Goal: Transaction & Acquisition: Obtain resource

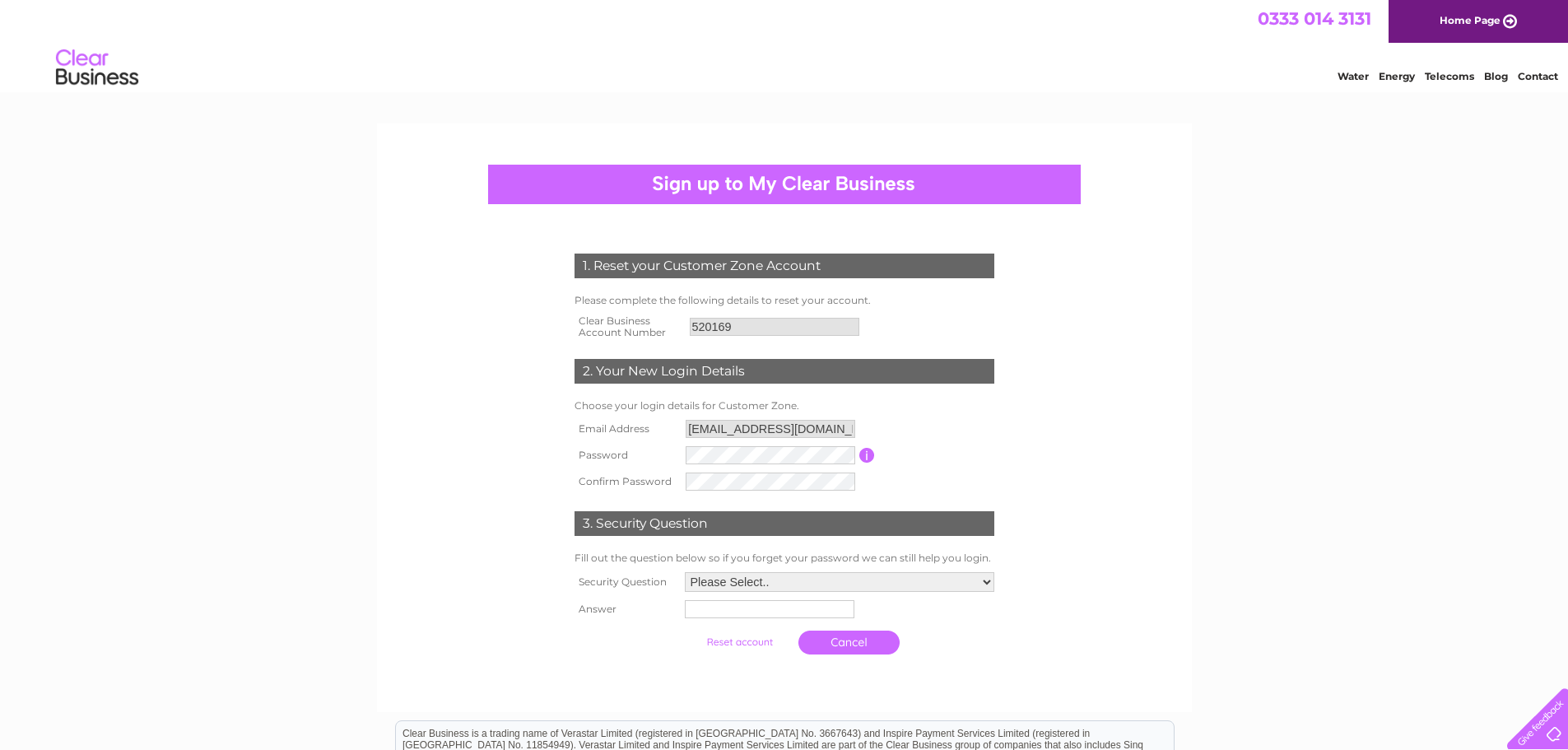
click at [988, 583] on select "Please Select.. In what town or city was your first job? In what town or city d…" at bounding box center [840, 582] width 310 height 19
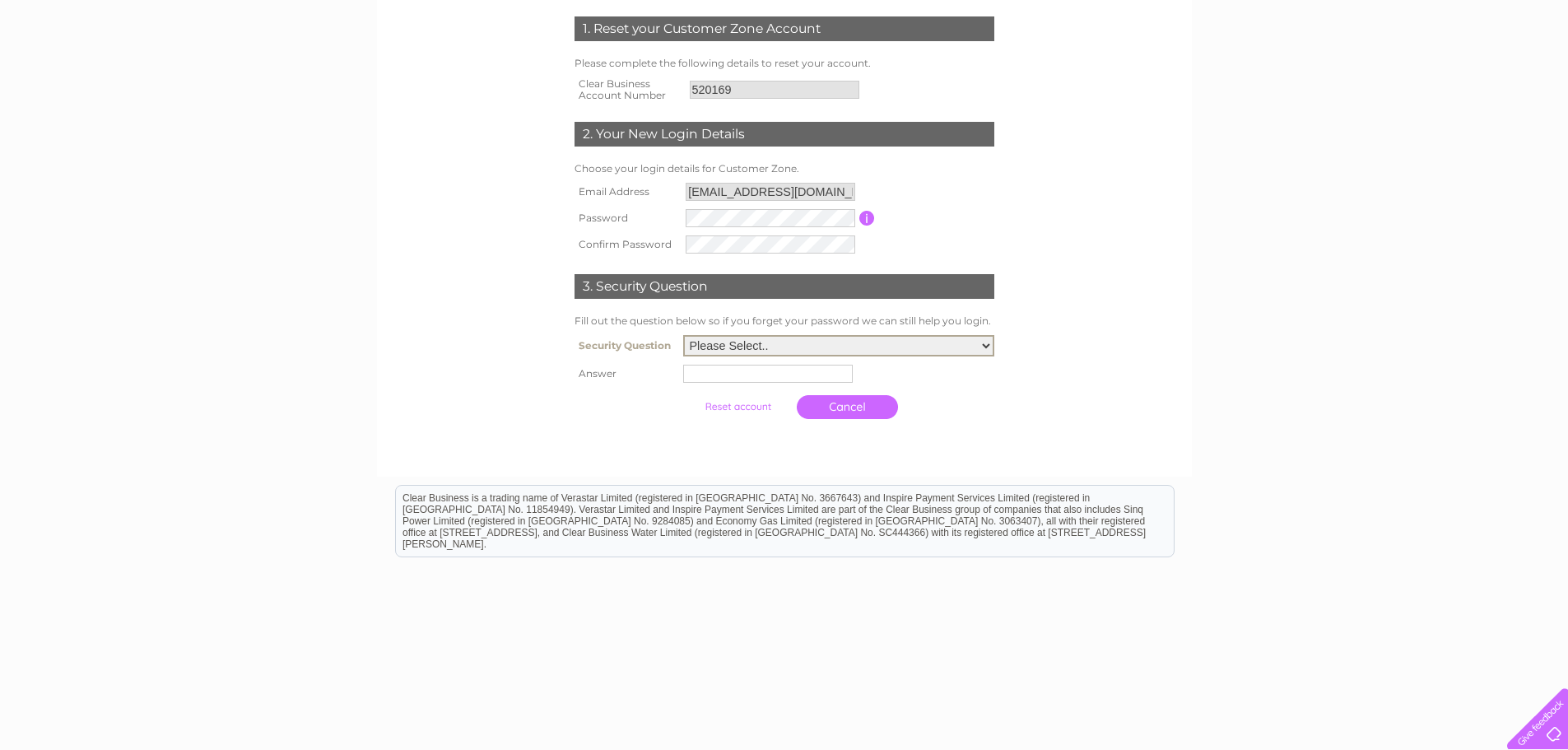
scroll to position [247, 0]
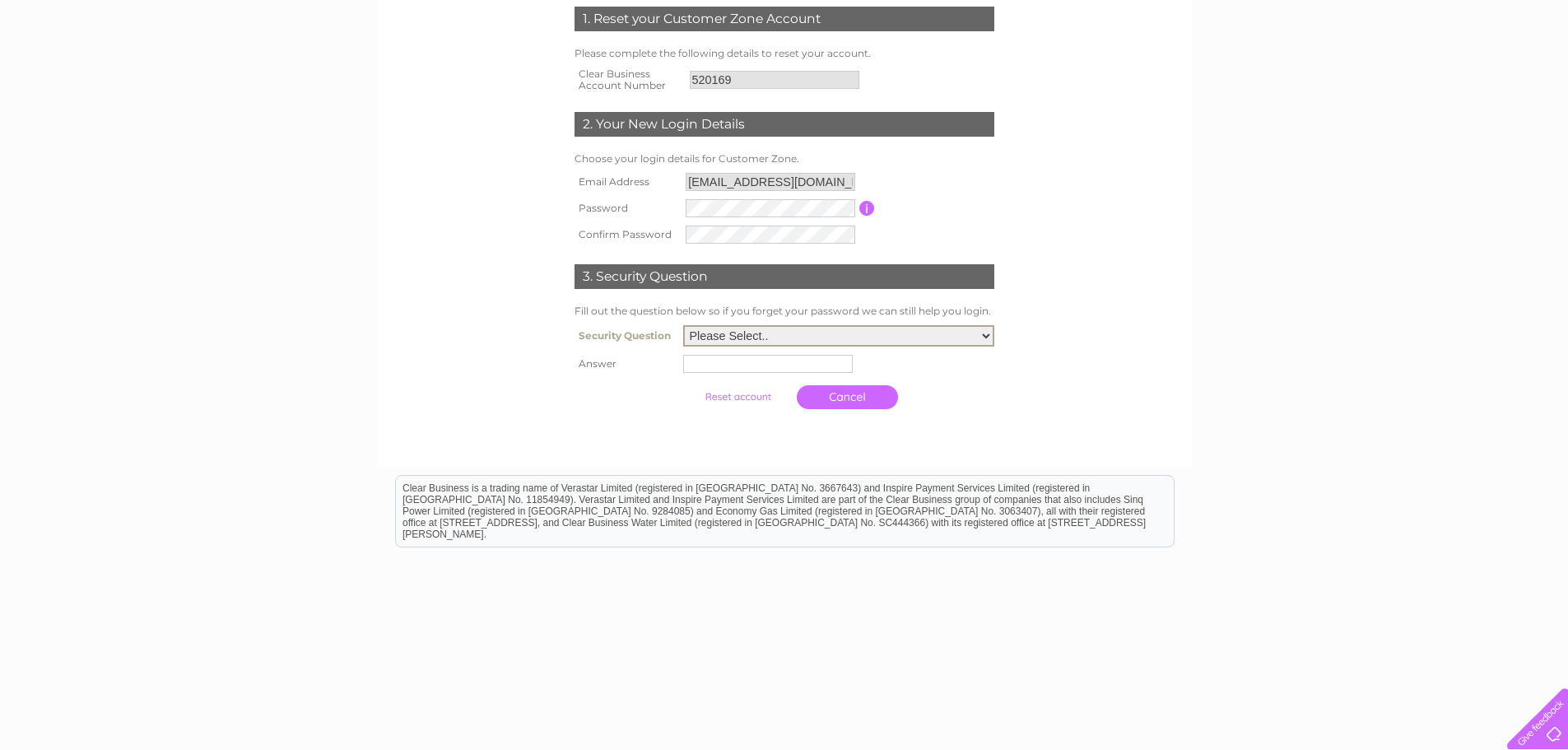
click at [985, 340] on select "Please Select.. In what town or city was your first job? In what town or city d…" at bounding box center [839, 336] width 311 height 21
select select "5"
click at [683, 326] on select "Please Select.. In what town or city was your first job? In what town or city d…" at bounding box center [839, 336] width 311 height 21
click at [988, 336] on select "Please Select.. In what town or city was your first job? In what town or city d…" at bounding box center [839, 336] width 311 height 21
click at [683, 326] on select "Please Select.. In what town or city was your first job? In what town or city d…" at bounding box center [839, 336] width 311 height 21
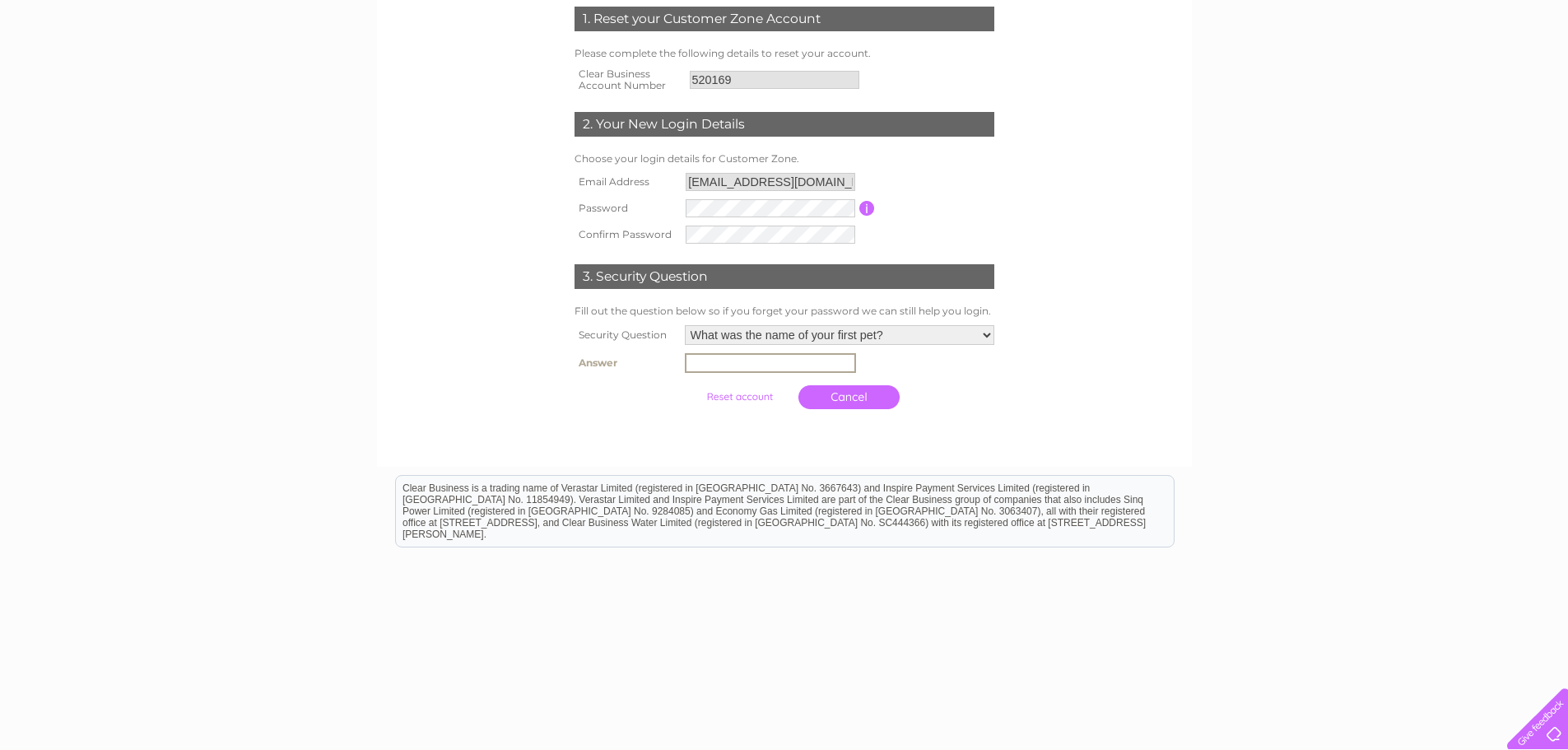
click at [792, 371] on input "text" at bounding box center [770, 363] width 171 height 19
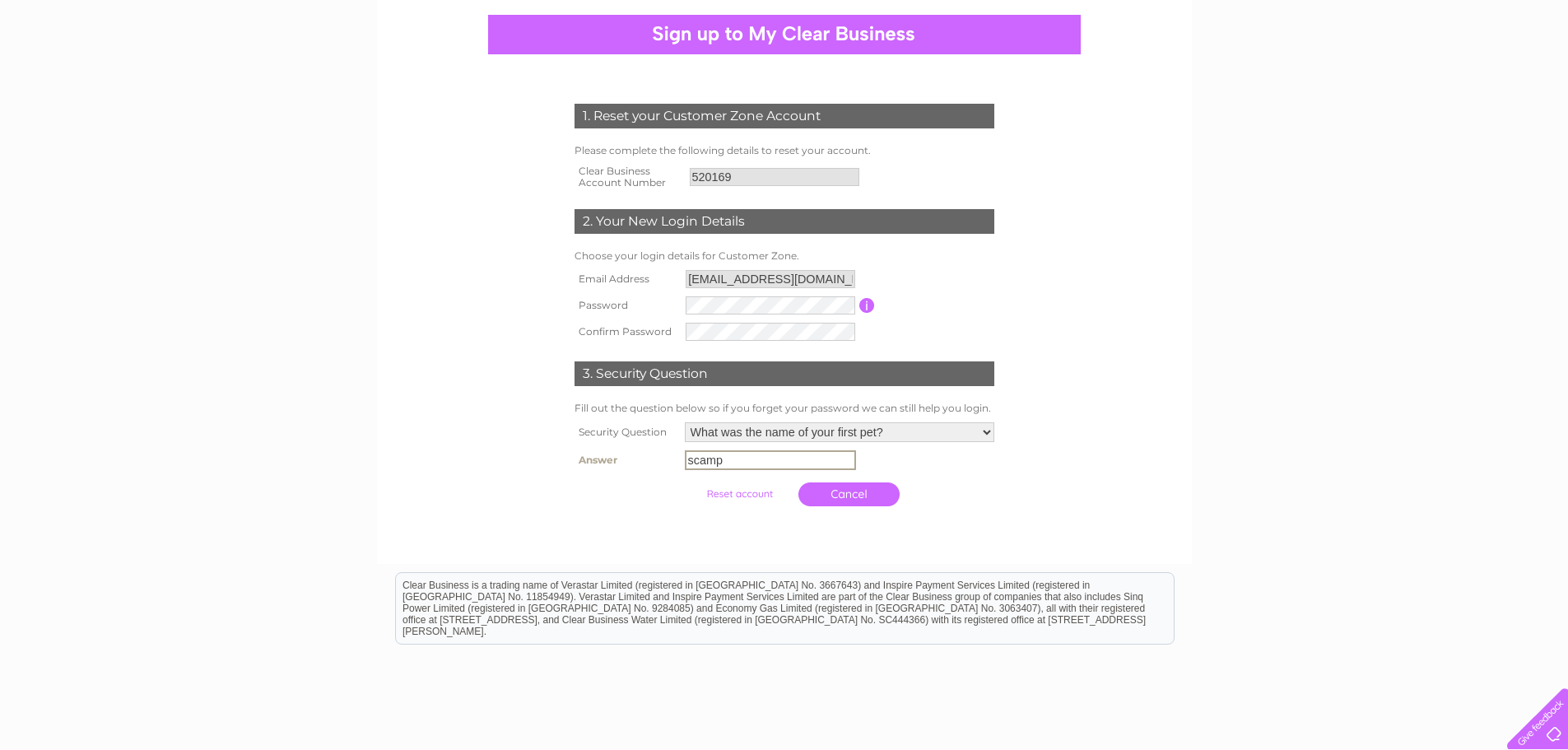
scroll to position [165, 0]
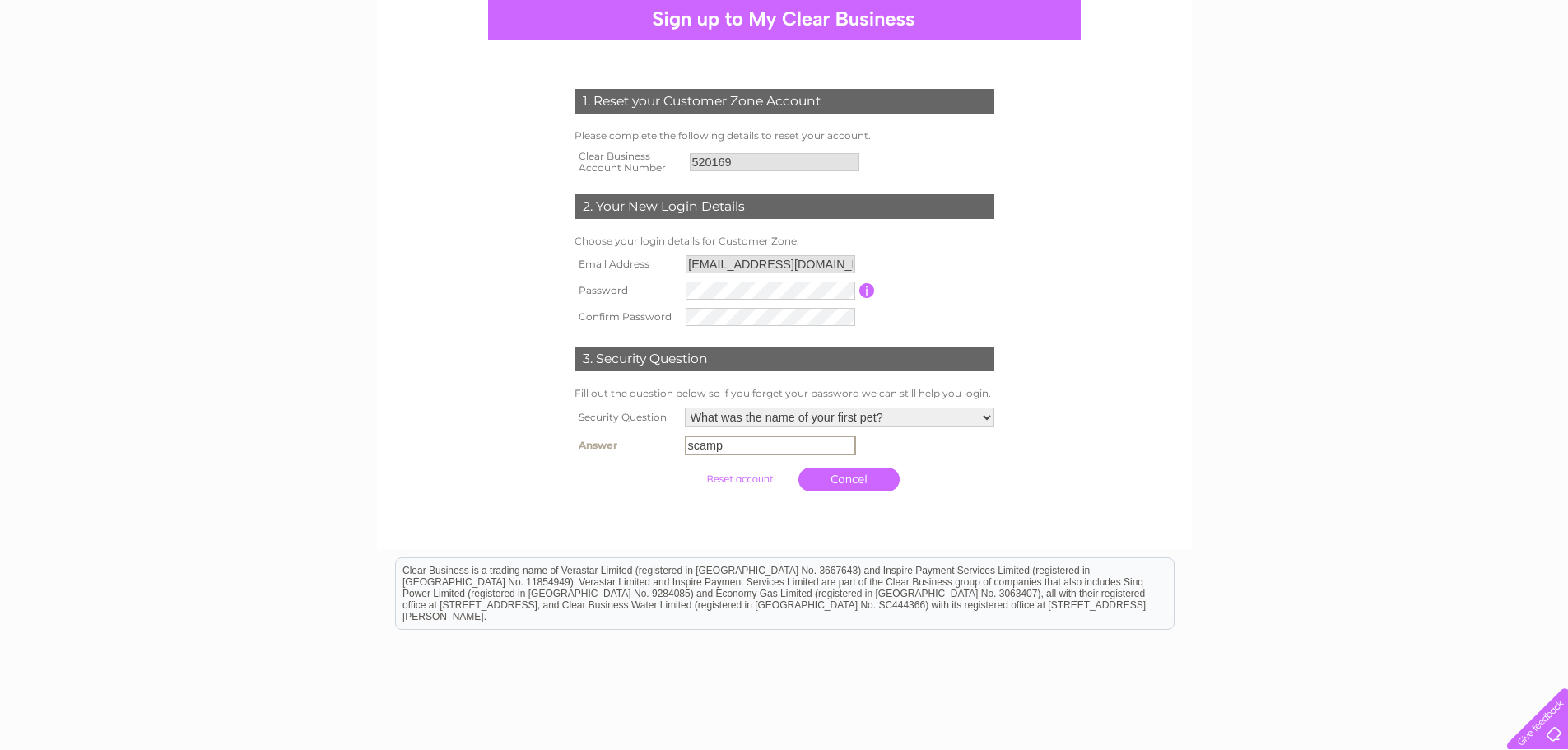
type input "scamp"
click at [709, 160] on input "520169" at bounding box center [774, 162] width 169 height 18
click at [709, 160] on input "520169" at bounding box center [775, 162] width 171 height 19
click at [736, 477] on input "submit" at bounding box center [739, 478] width 102 height 23
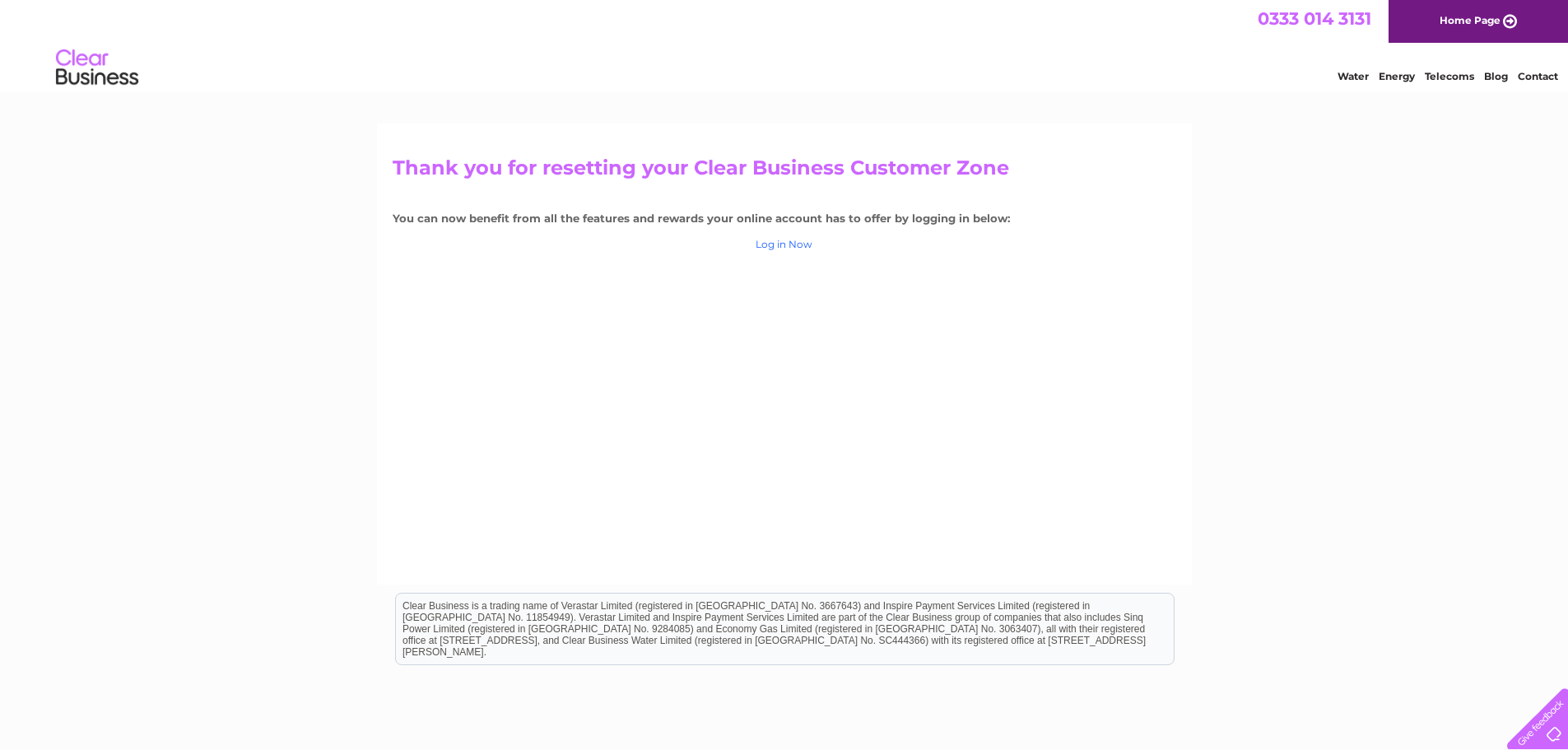
click at [799, 246] on link "Log in Now" at bounding box center [784, 244] width 57 height 13
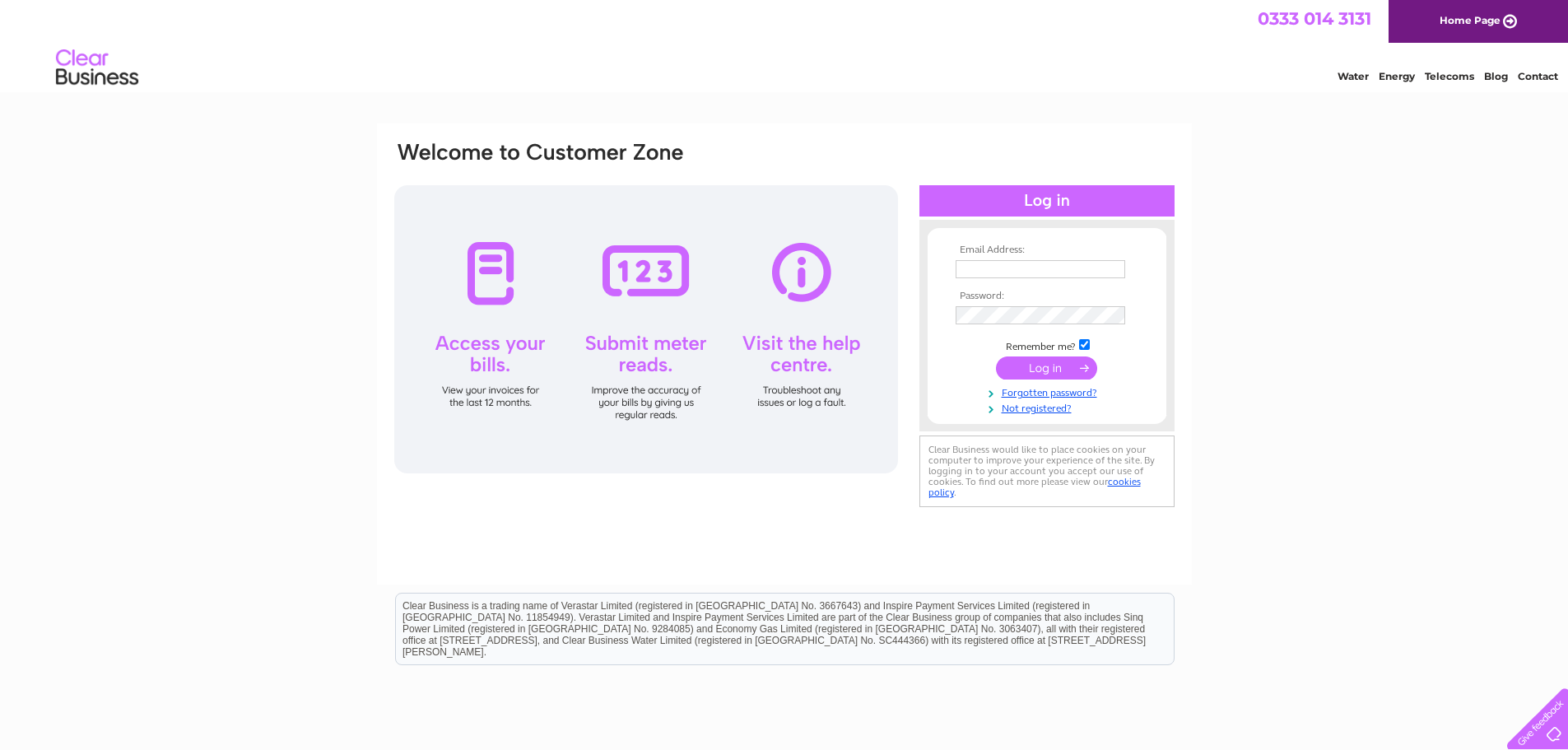
type input "[EMAIL_ADDRESS][DOMAIN_NAME]"
click at [1046, 369] on input "submit" at bounding box center [1047, 368] width 102 height 23
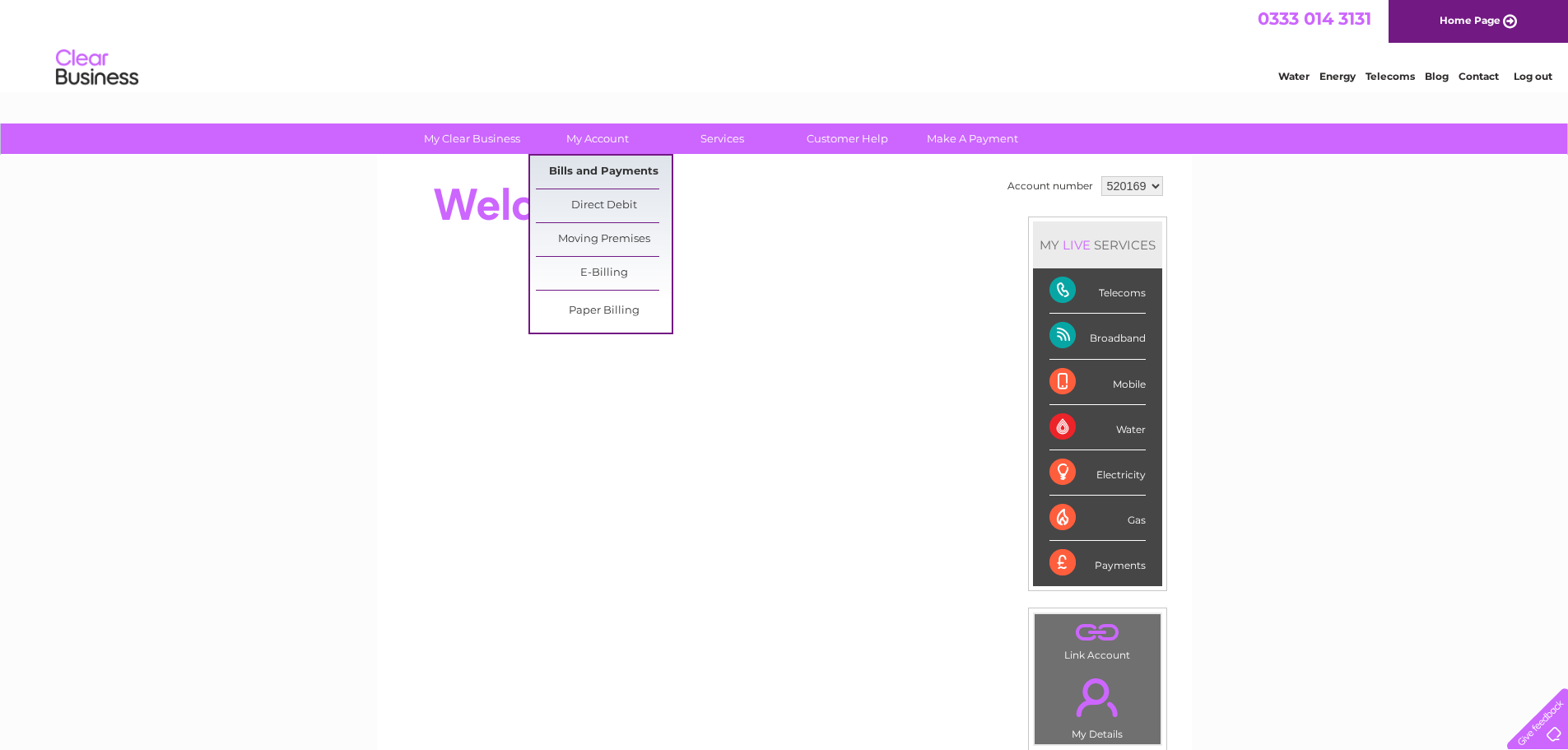
click at [590, 176] on link "Bills and Payments" at bounding box center [604, 172] width 135 height 33
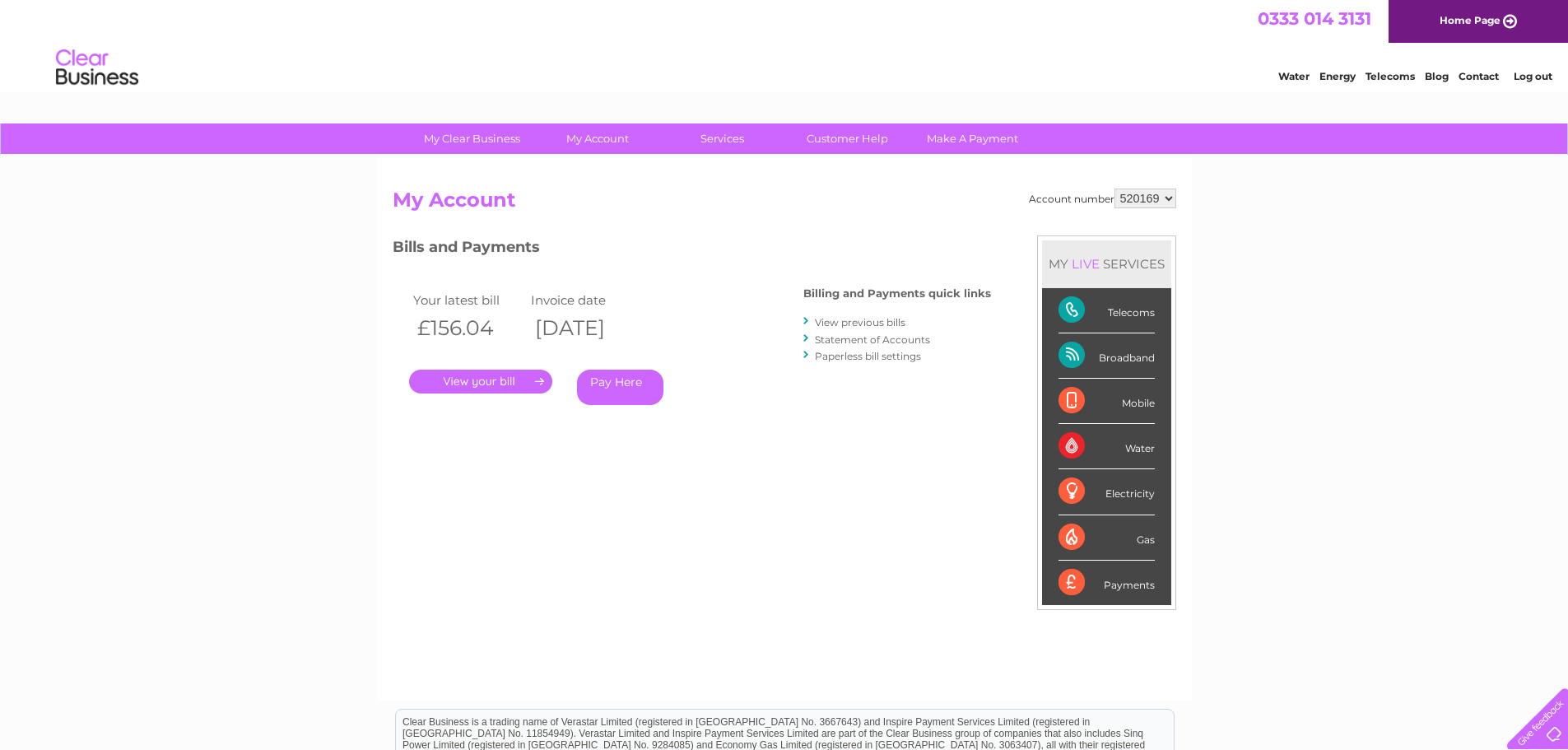
click at [836, 323] on link "View previous bills" at bounding box center [860, 322] width 91 height 13
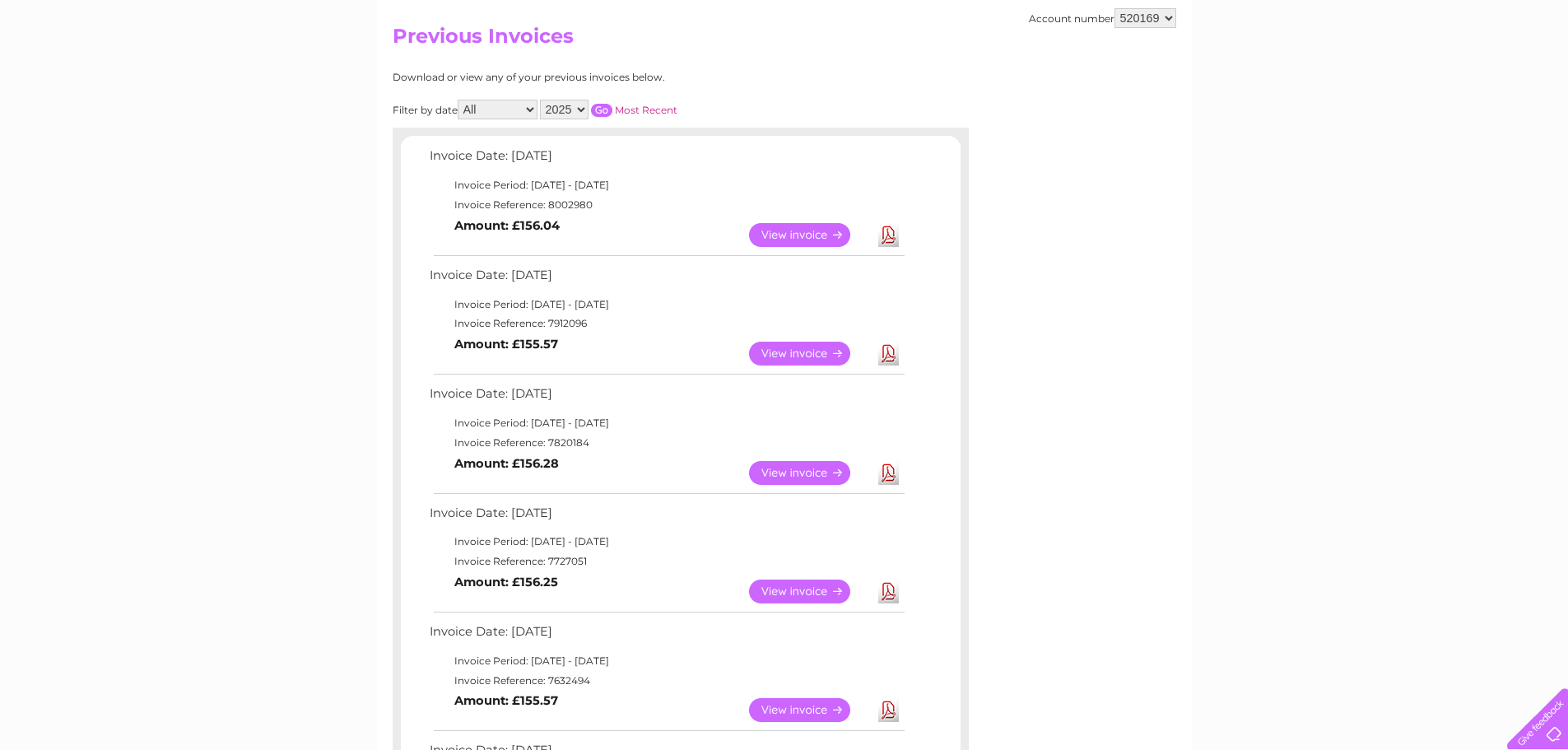
scroll to position [165, 0]
click at [825, 466] on link "View" at bounding box center [809, 472] width 121 height 24
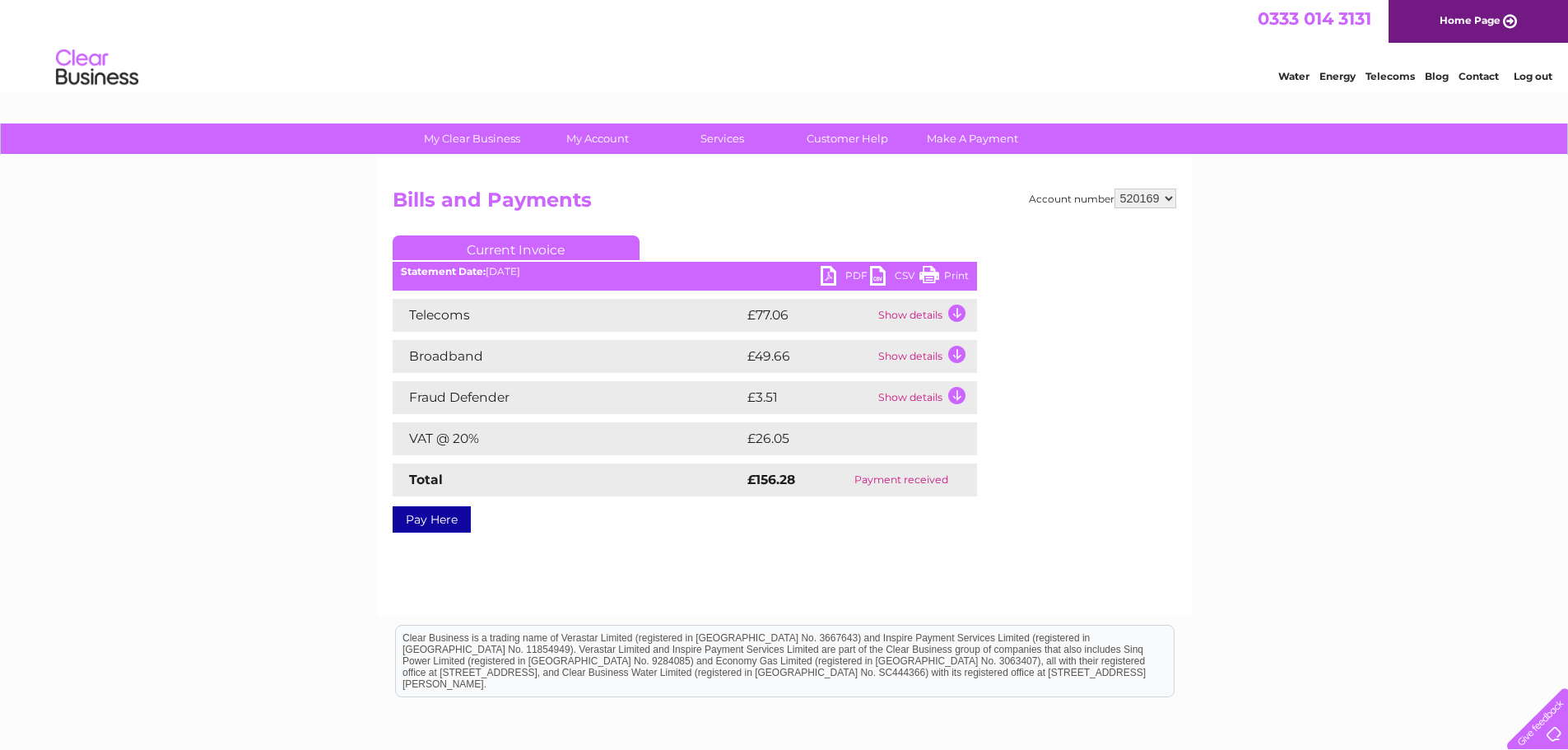
click at [843, 273] on link "PDF" at bounding box center [844, 278] width 49 height 24
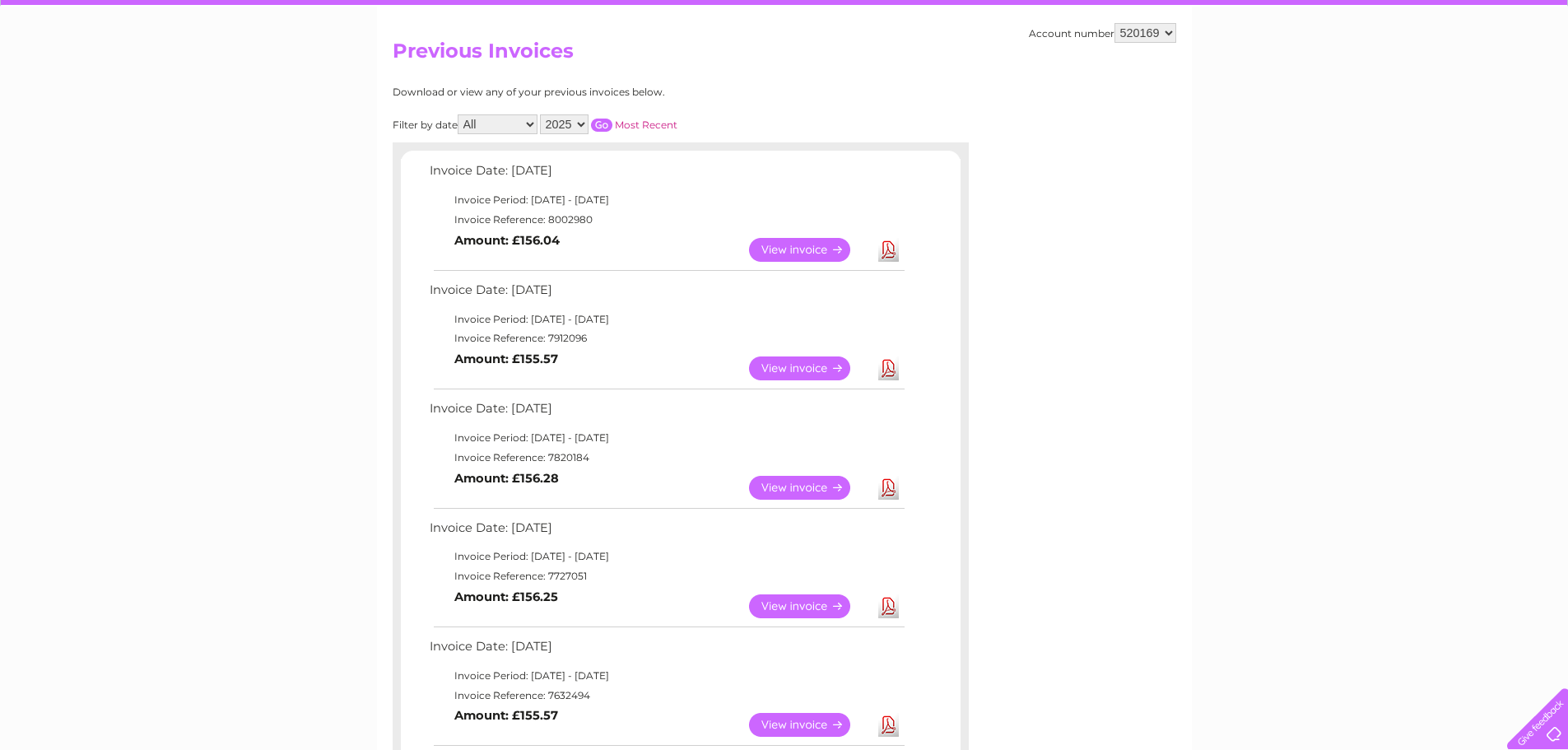
scroll to position [165, 0]
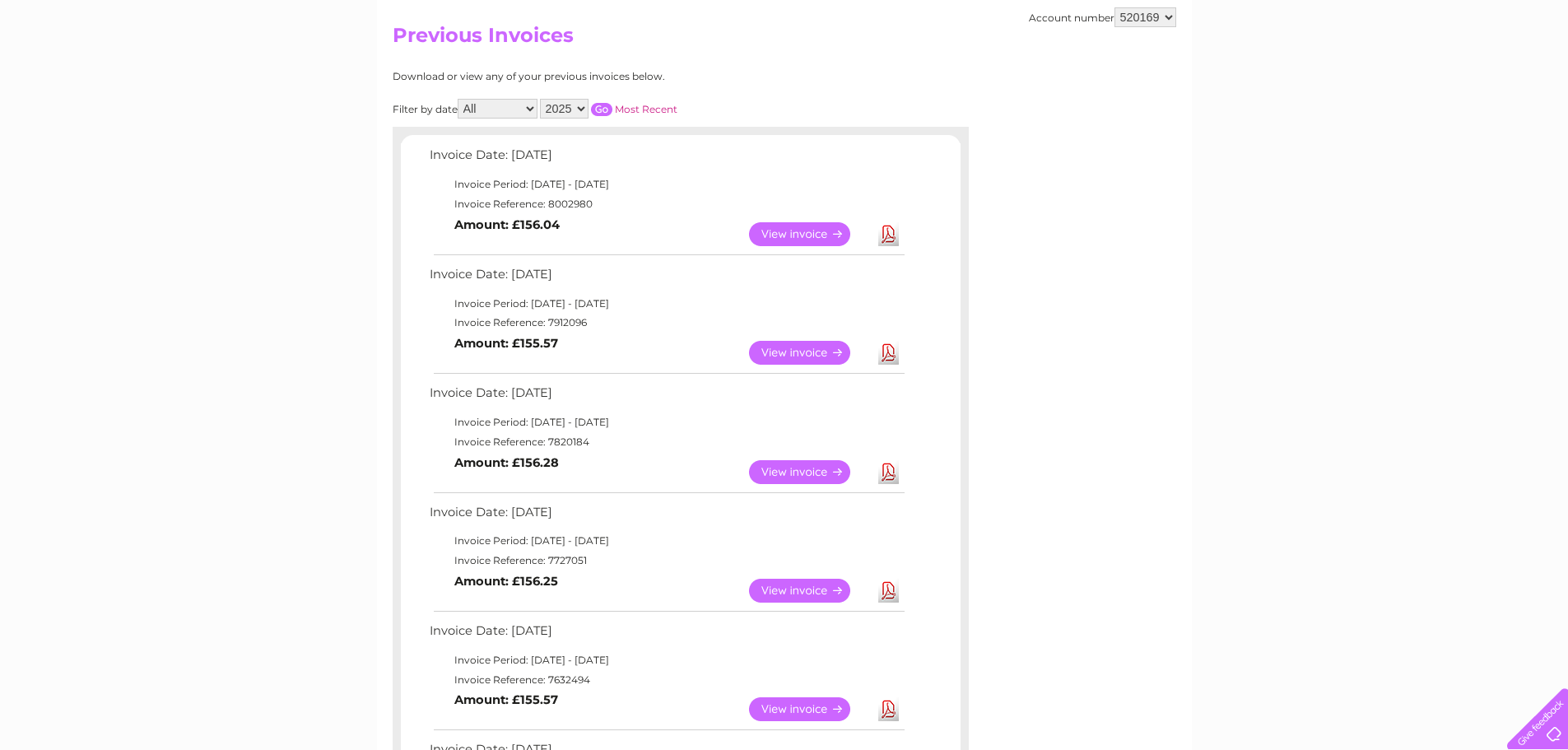
click at [828, 356] on link "View" at bounding box center [809, 352] width 121 height 24
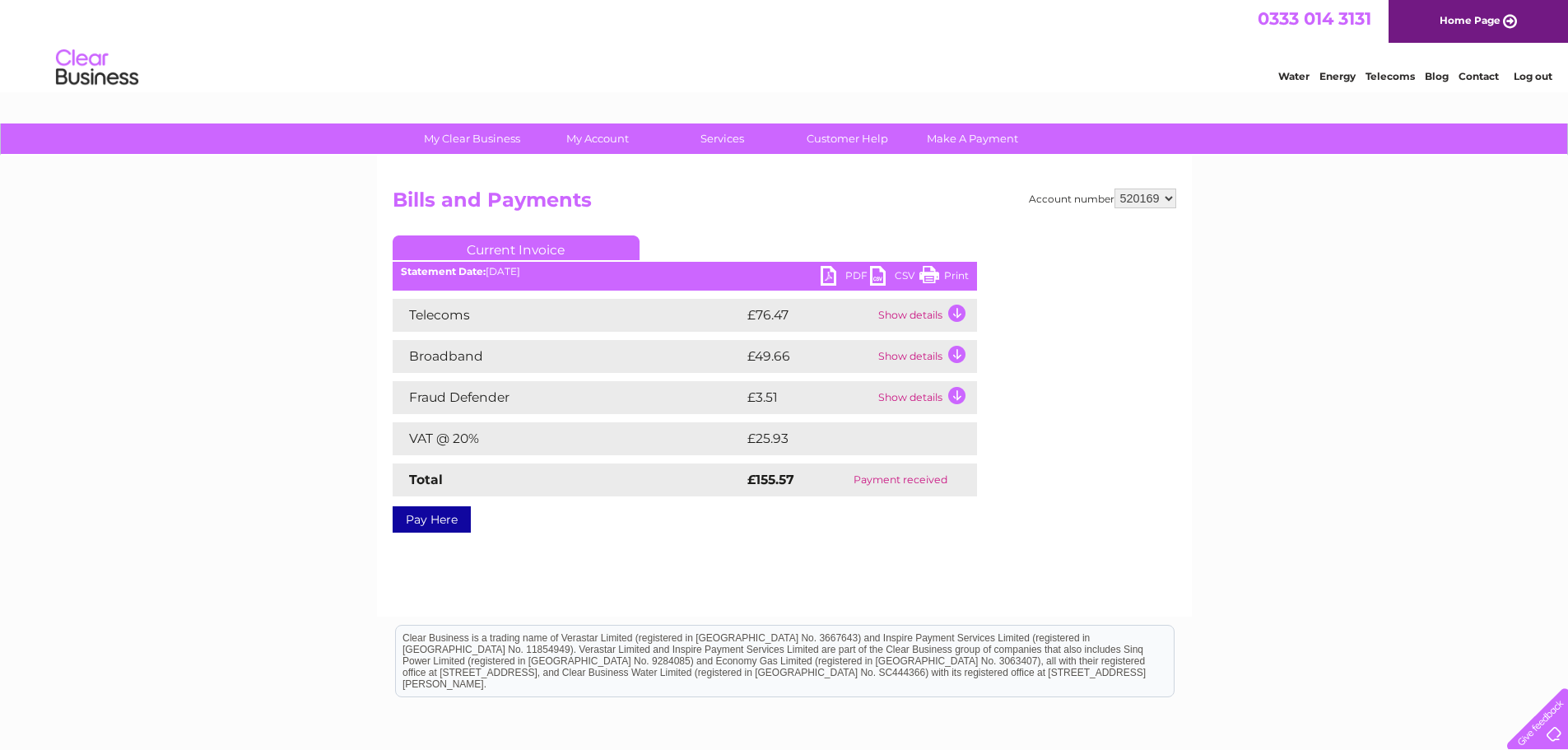
click at [833, 278] on link "PDF" at bounding box center [844, 278] width 49 height 24
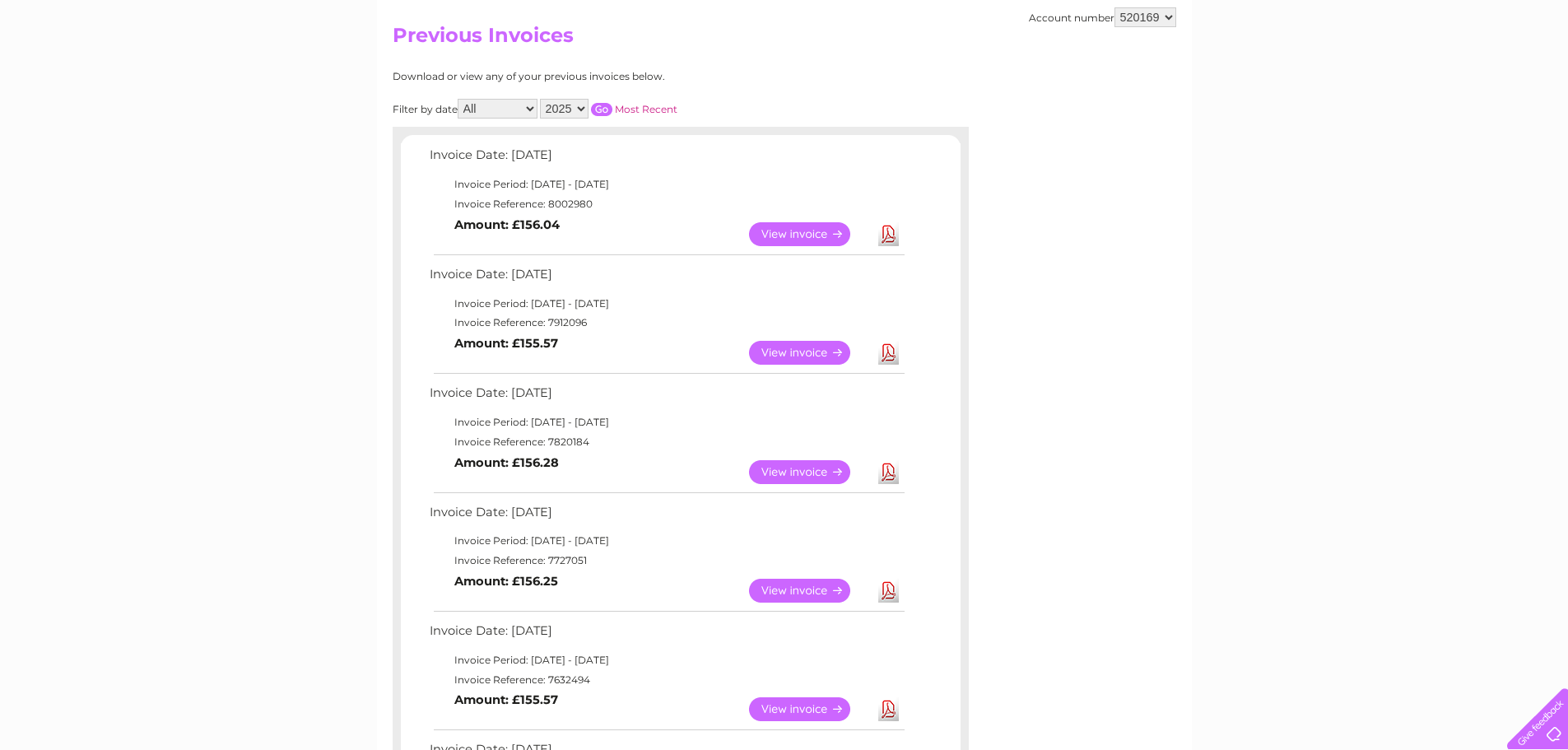
click at [792, 236] on link "View" at bounding box center [809, 234] width 121 height 24
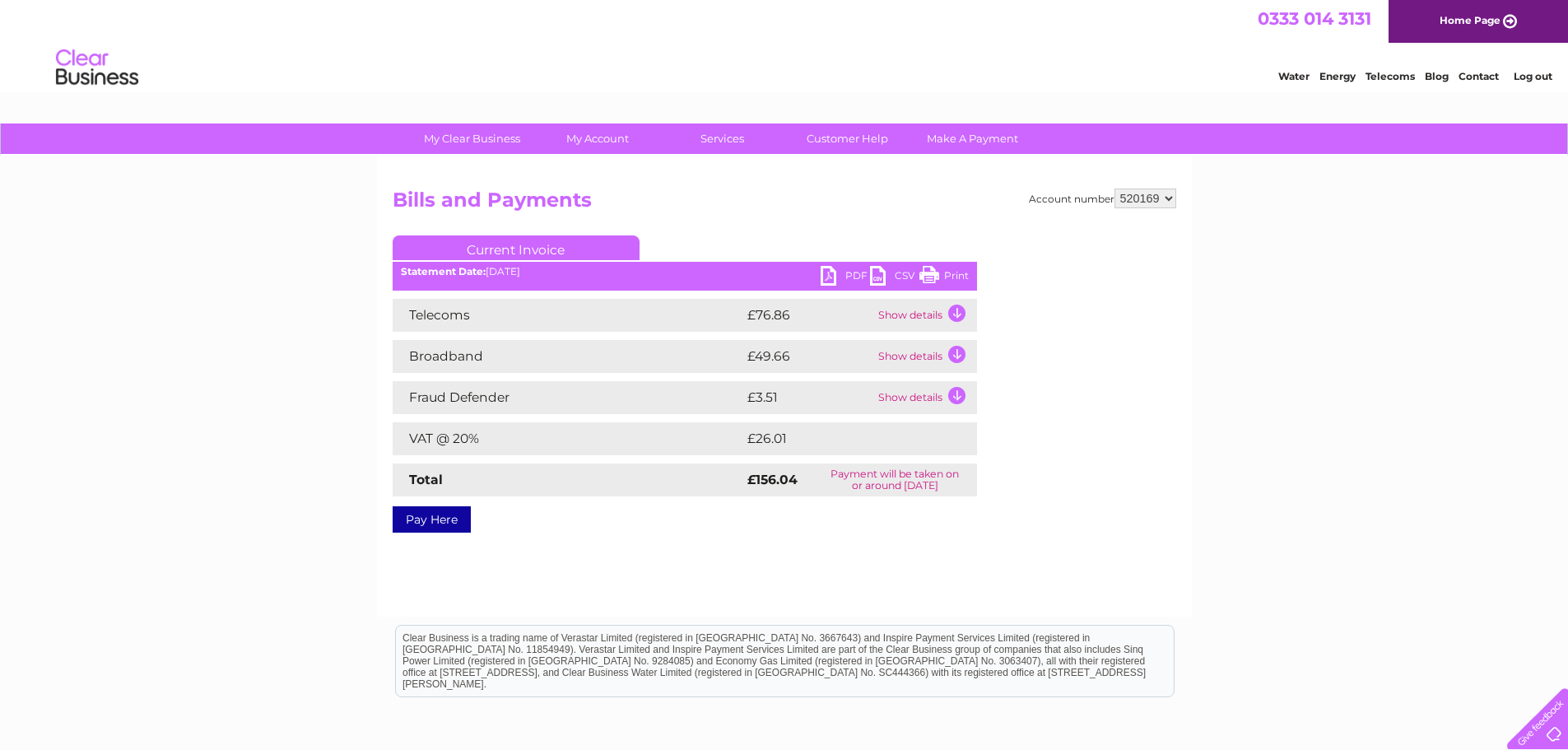
click at [828, 279] on link "PDF" at bounding box center [844, 278] width 49 height 24
click at [1299, 244] on div "My Clear Business Login Details My Details My Preferences Link Account My Accou…" at bounding box center [784, 511] width 1568 height 775
click at [1071, 513] on div "Account number 520169 Bills and Payments Current Invoice PDF CSV Print" at bounding box center [784, 358] width 784 height 339
click at [1185, 499] on div "Account number 520169 Bills and Payments Current Invoice PDF CSV Print" at bounding box center [784, 386] width 814 height 461
click at [1145, 61] on div "Water Energy Telecoms Blog Contact Log out" at bounding box center [784, 69] width 1568 height 53
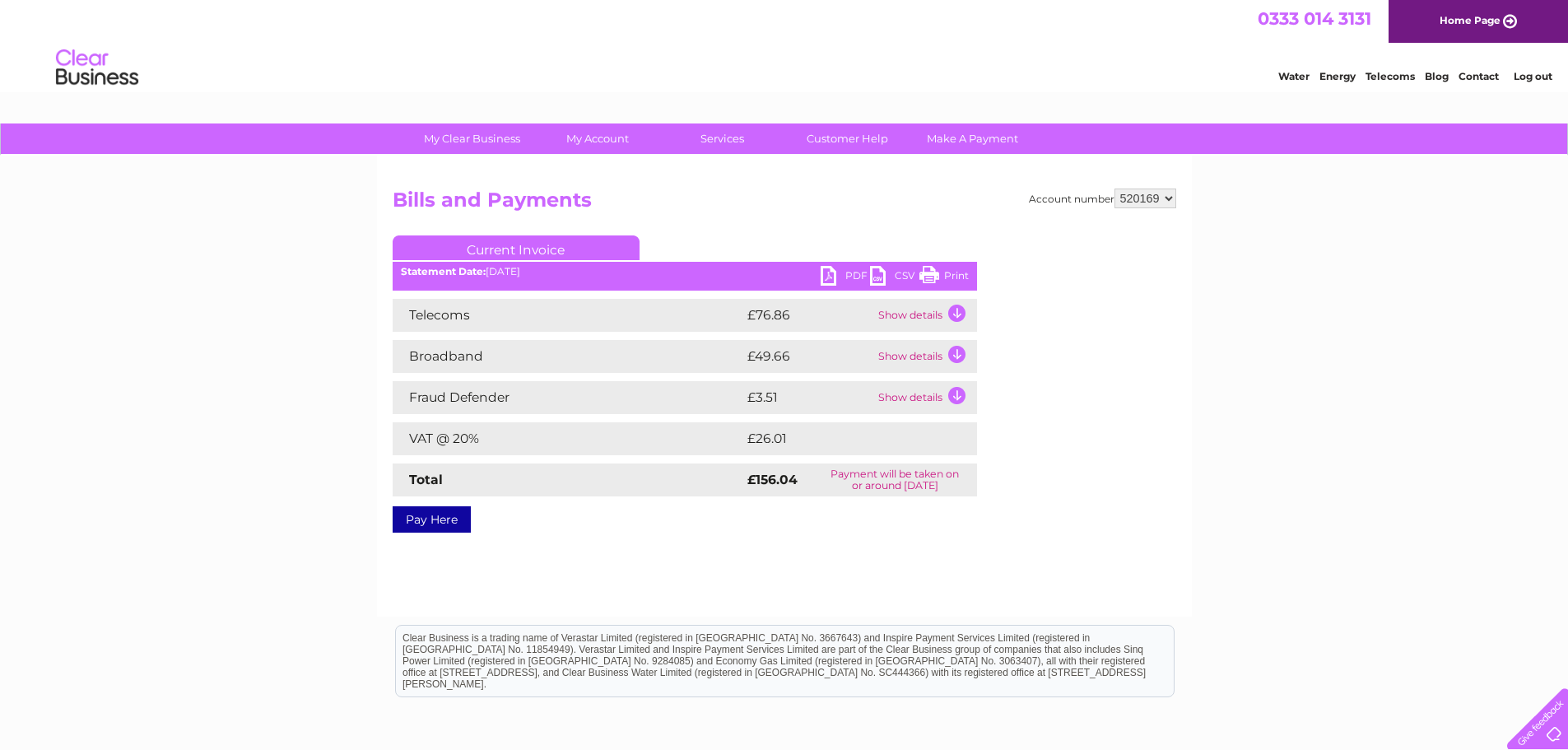
click at [1172, 195] on select "520169" at bounding box center [1145, 198] width 62 height 19
click at [1237, 213] on div "My Clear Business Login Details My Details My Preferences Link Account My Accou…" at bounding box center [784, 511] width 1568 height 775
